Goal: Task Accomplishment & Management: Use online tool/utility

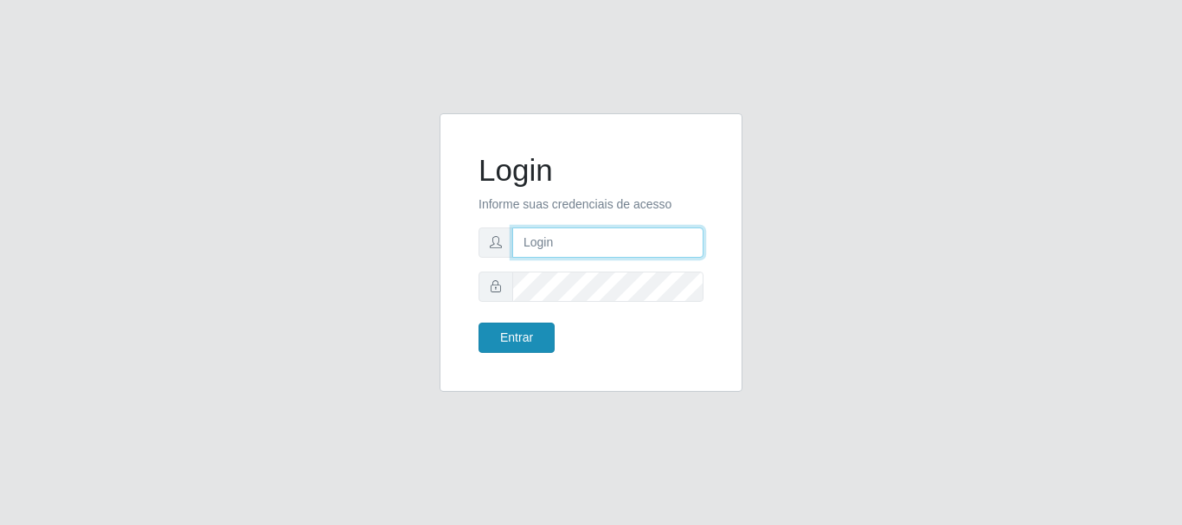
type input "caio@B1"
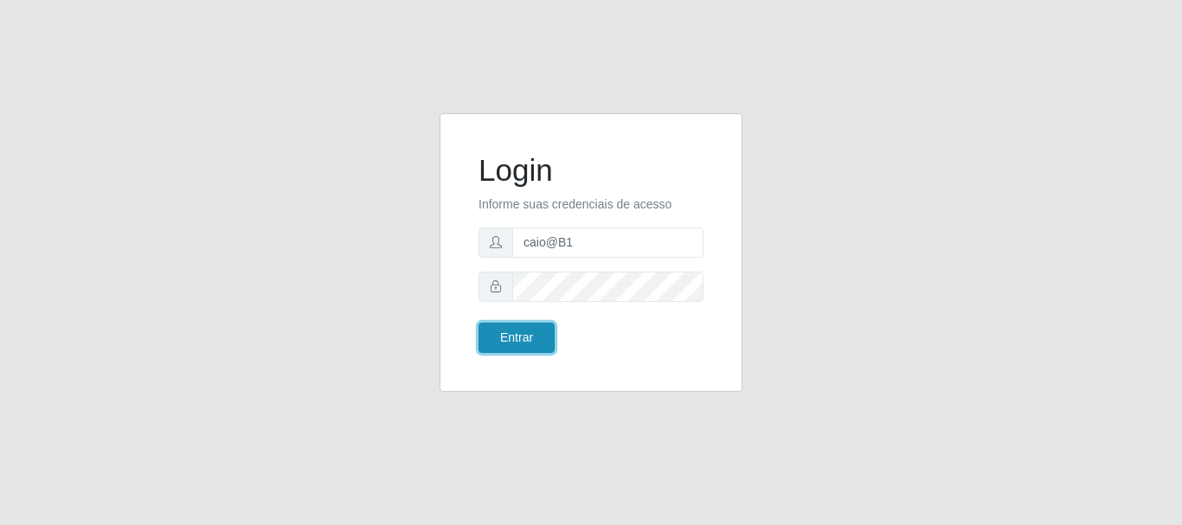
click at [504, 335] on button "Entrar" at bounding box center [517, 338] width 76 height 30
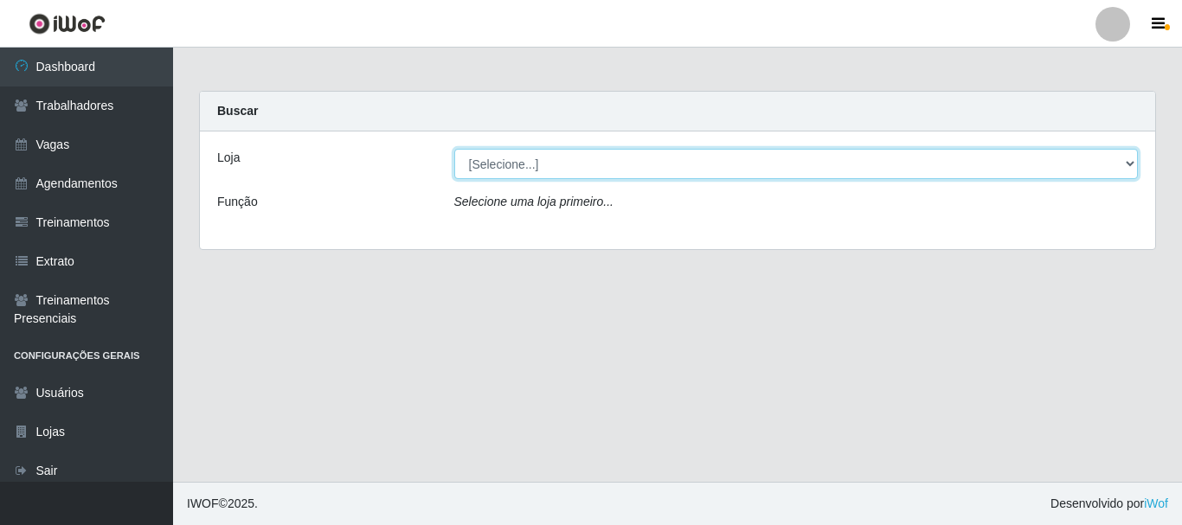
click at [682, 172] on select "[Selecione...] Bemais Supermercados - B1 [GEOGRAPHIC_DATA]" at bounding box center [796, 164] width 684 height 30
select select "403"
click at [454, 149] on select "[Selecione...] Bemais Supermercados - B1 [GEOGRAPHIC_DATA]" at bounding box center [796, 164] width 684 height 30
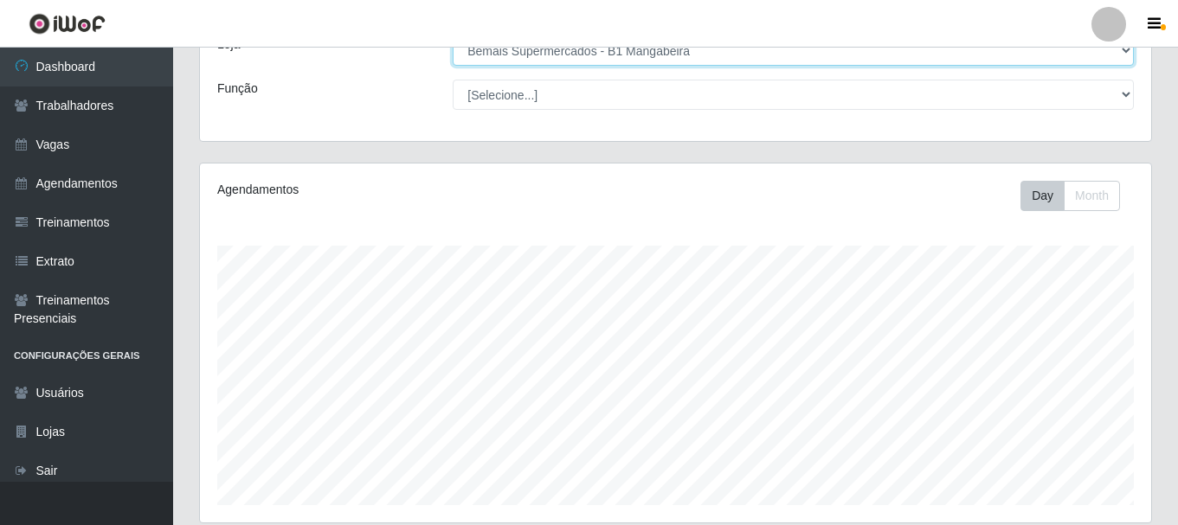
scroll to position [316, 0]
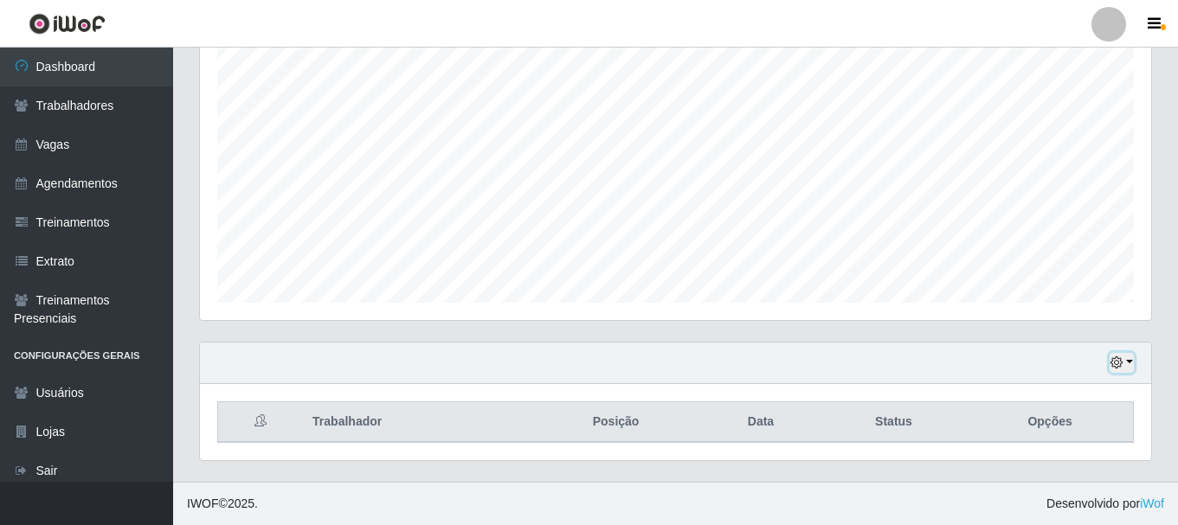
click at [1115, 357] on icon "button" at bounding box center [1116, 363] width 12 height 12
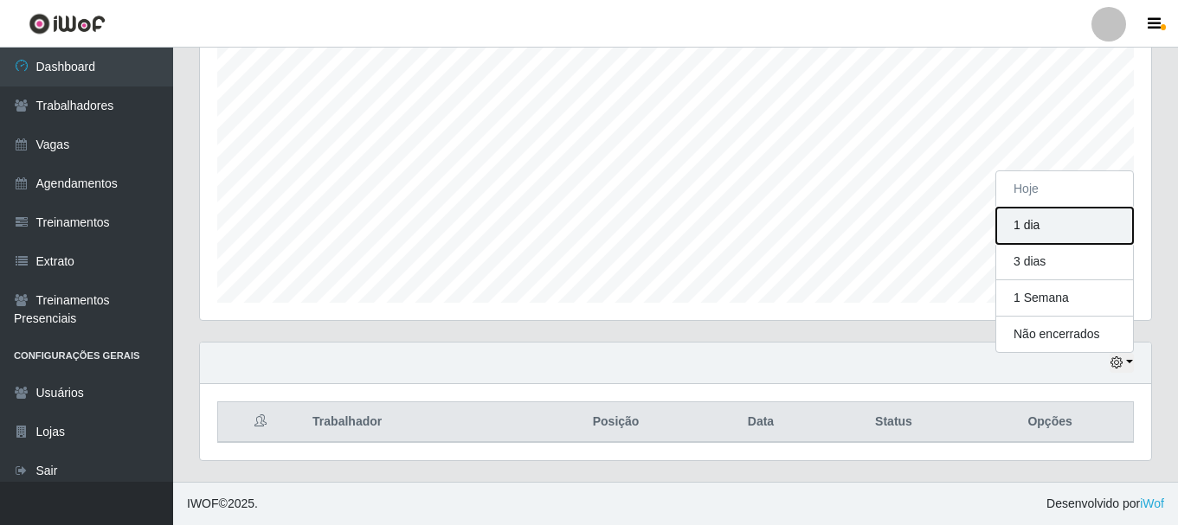
click at [1042, 223] on button "1 dia" at bounding box center [1064, 226] width 137 height 36
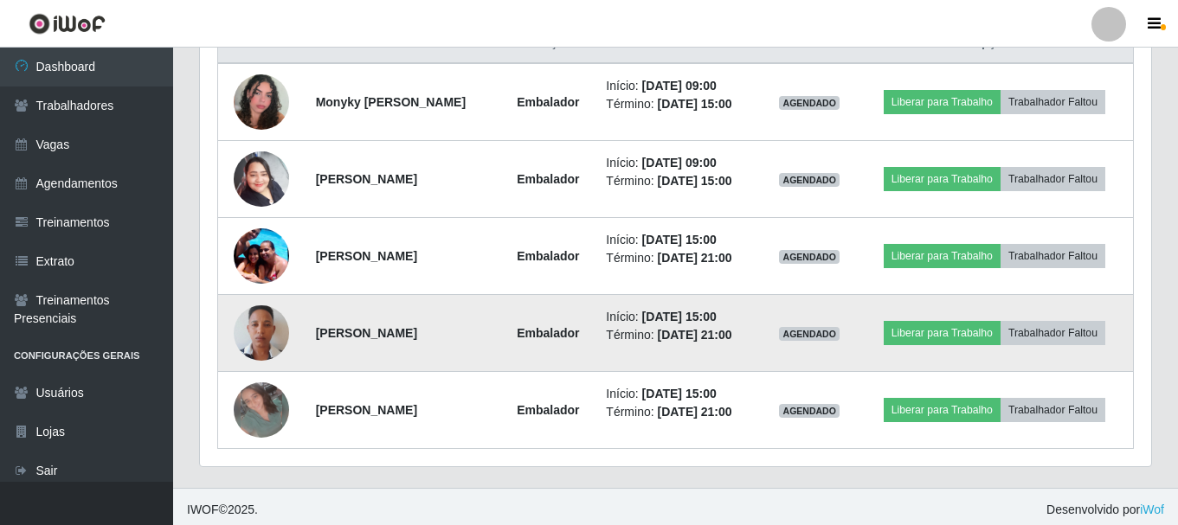
scroll to position [701, 0]
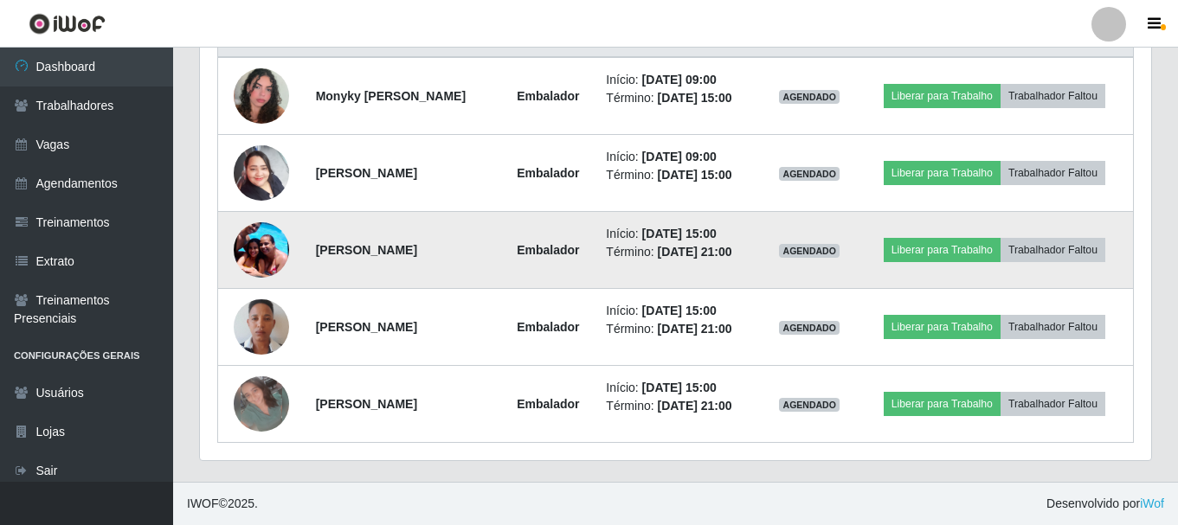
click at [257, 250] on img at bounding box center [261, 250] width 55 height 74
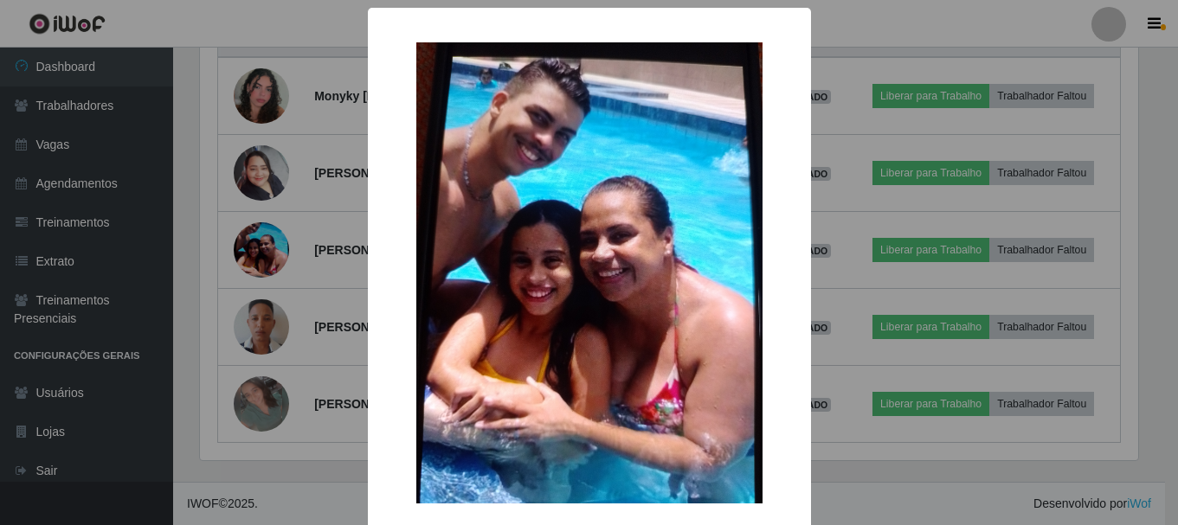
scroll to position [359, 942]
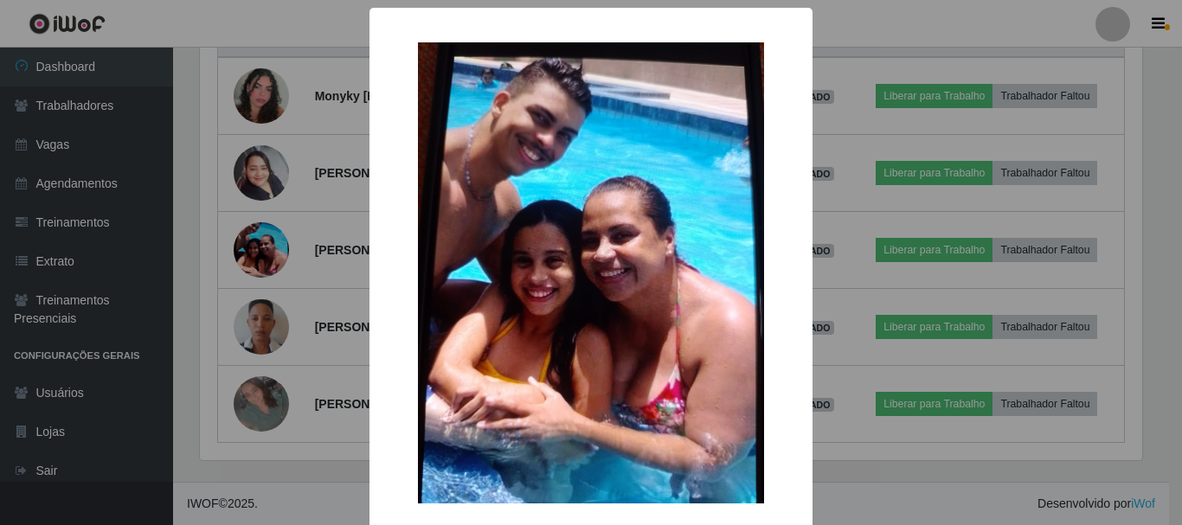
click at [285, 235] on div "× OK Cancel" at bounding box center [591, 262] width 1182 height 525
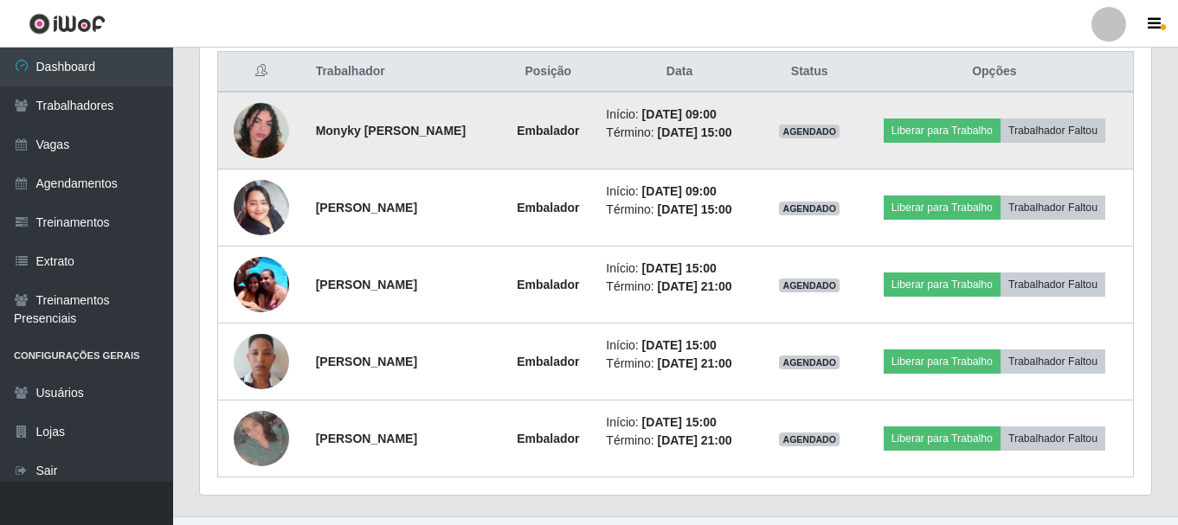
scroll to position [614, 0]
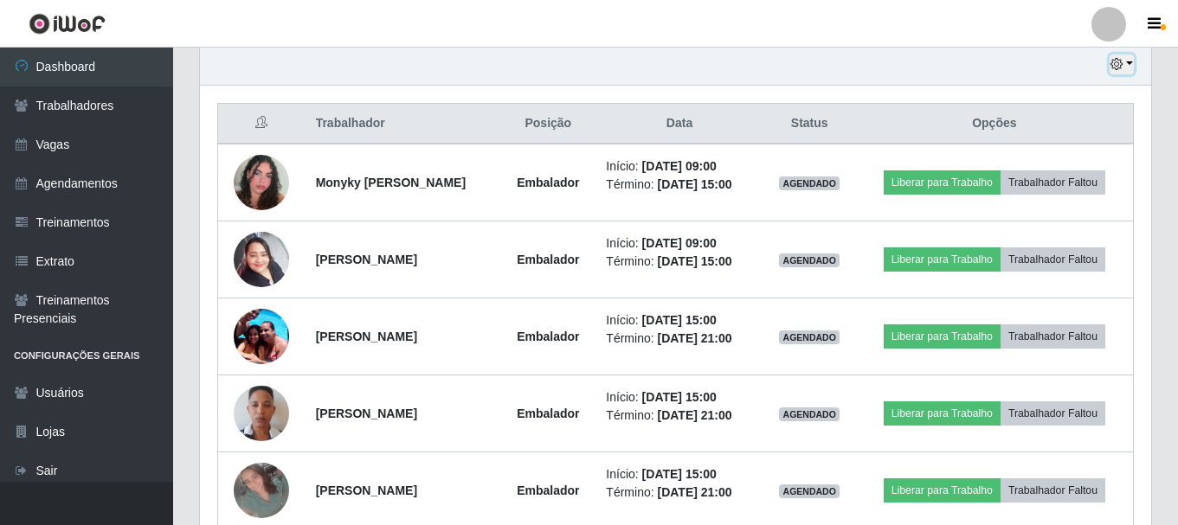
click at [1119, 68] on icon "button" at bounding box center [1116, 64] width 12 height 12
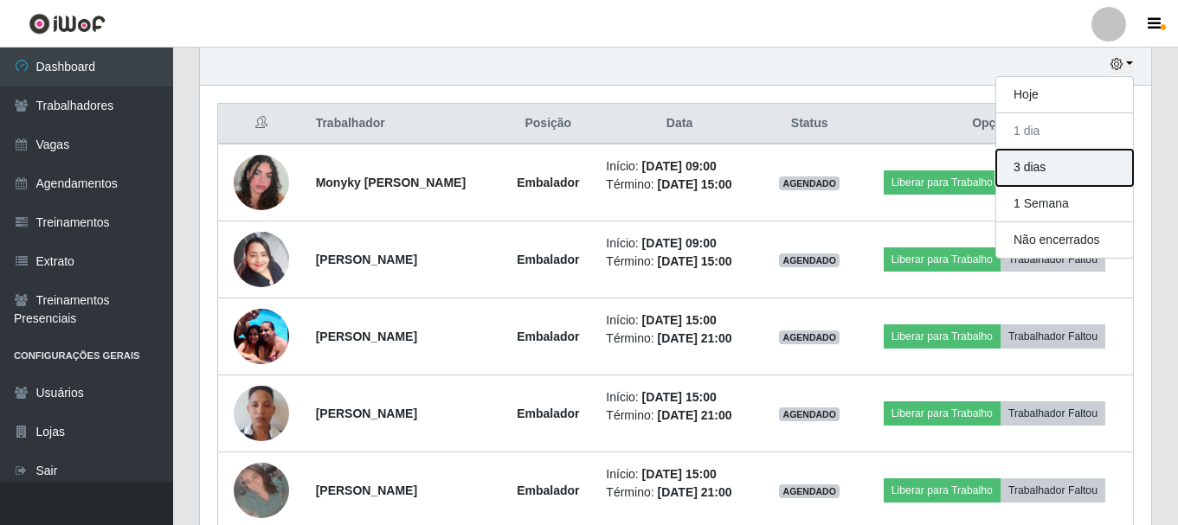
click at [1025, 170] on button "3 dias" at bounding box center [1064, 168] width 137 height 36
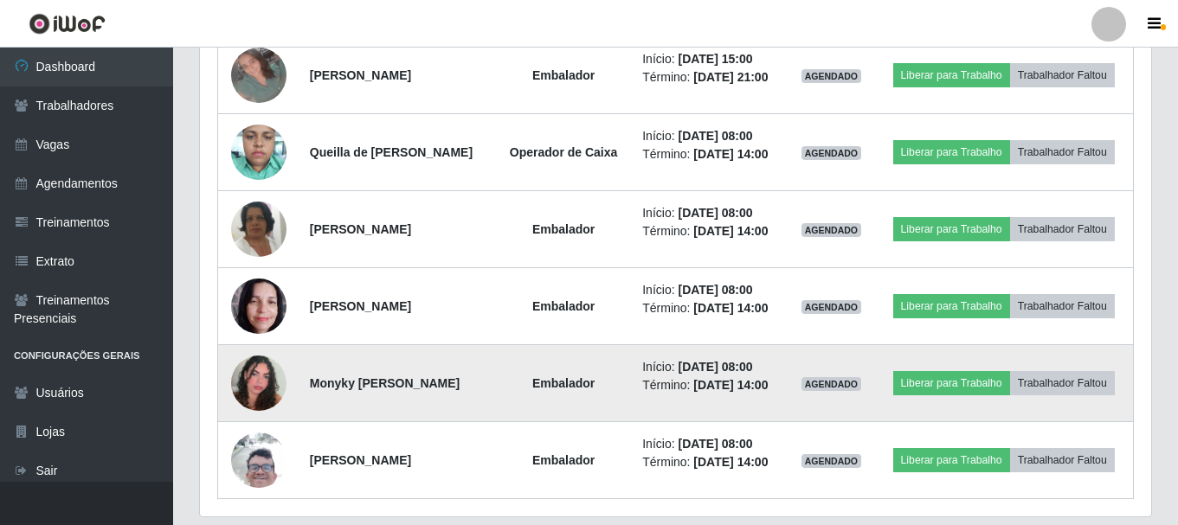
scroll to position [1216, 0]
